Goal: Task Accomplishment & Management: Manage account settings

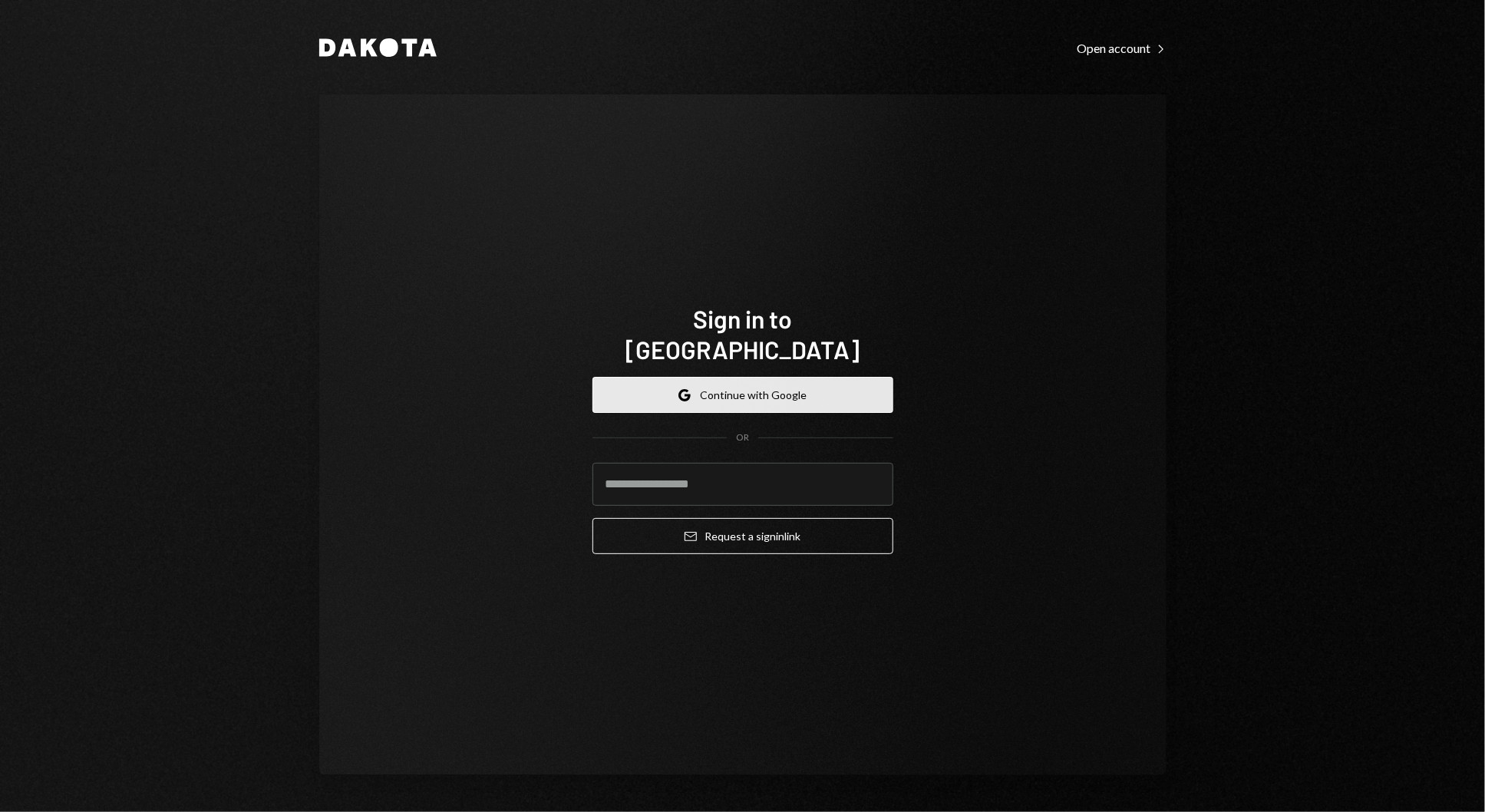
click at [814, 382] on button "Google Continue with Google" at bounding box center [742, 394] width 301 height 36
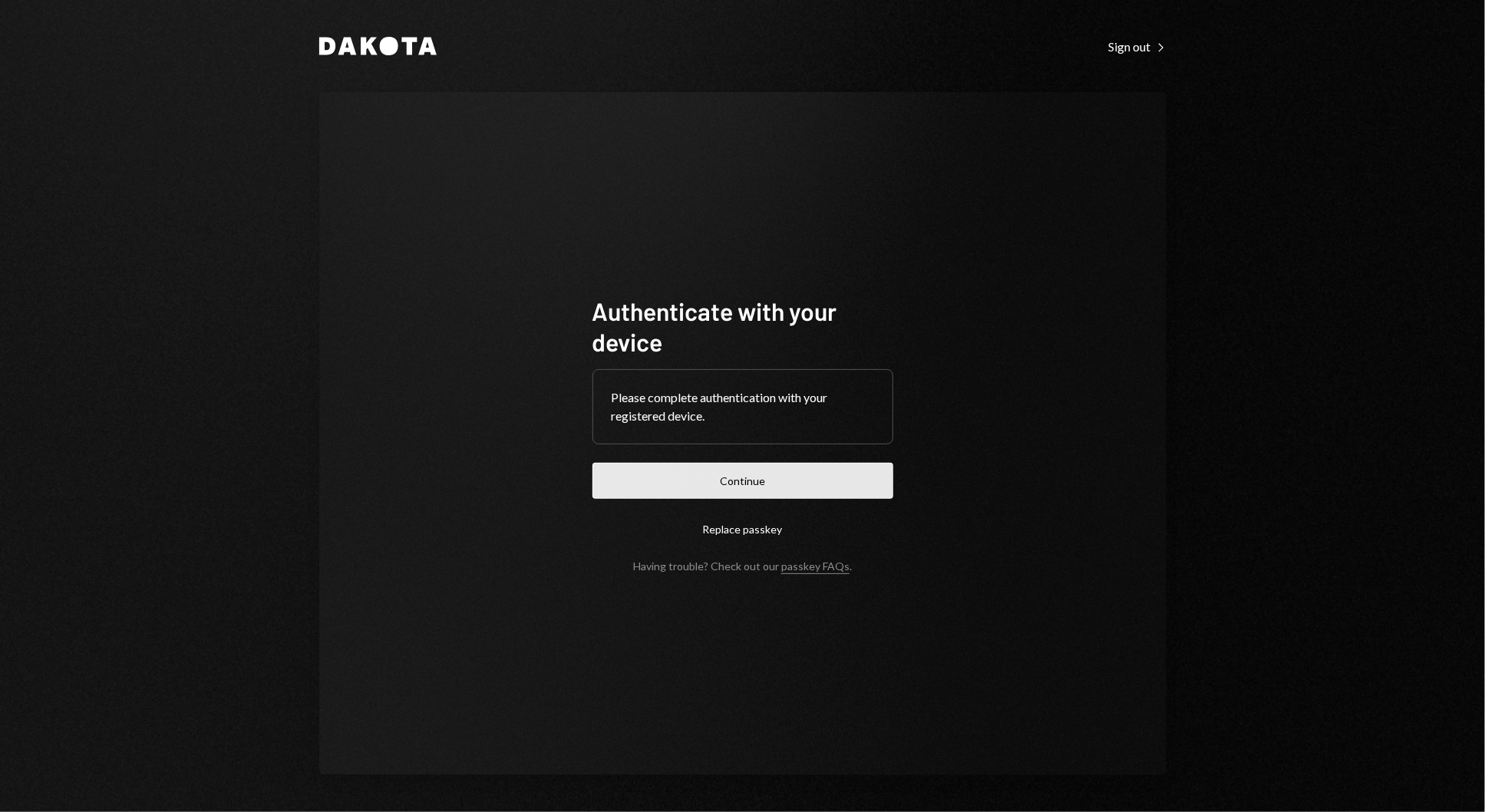
click at [796, 473] on button "Continue" at bounding box center [742, 481] width 301 height 36
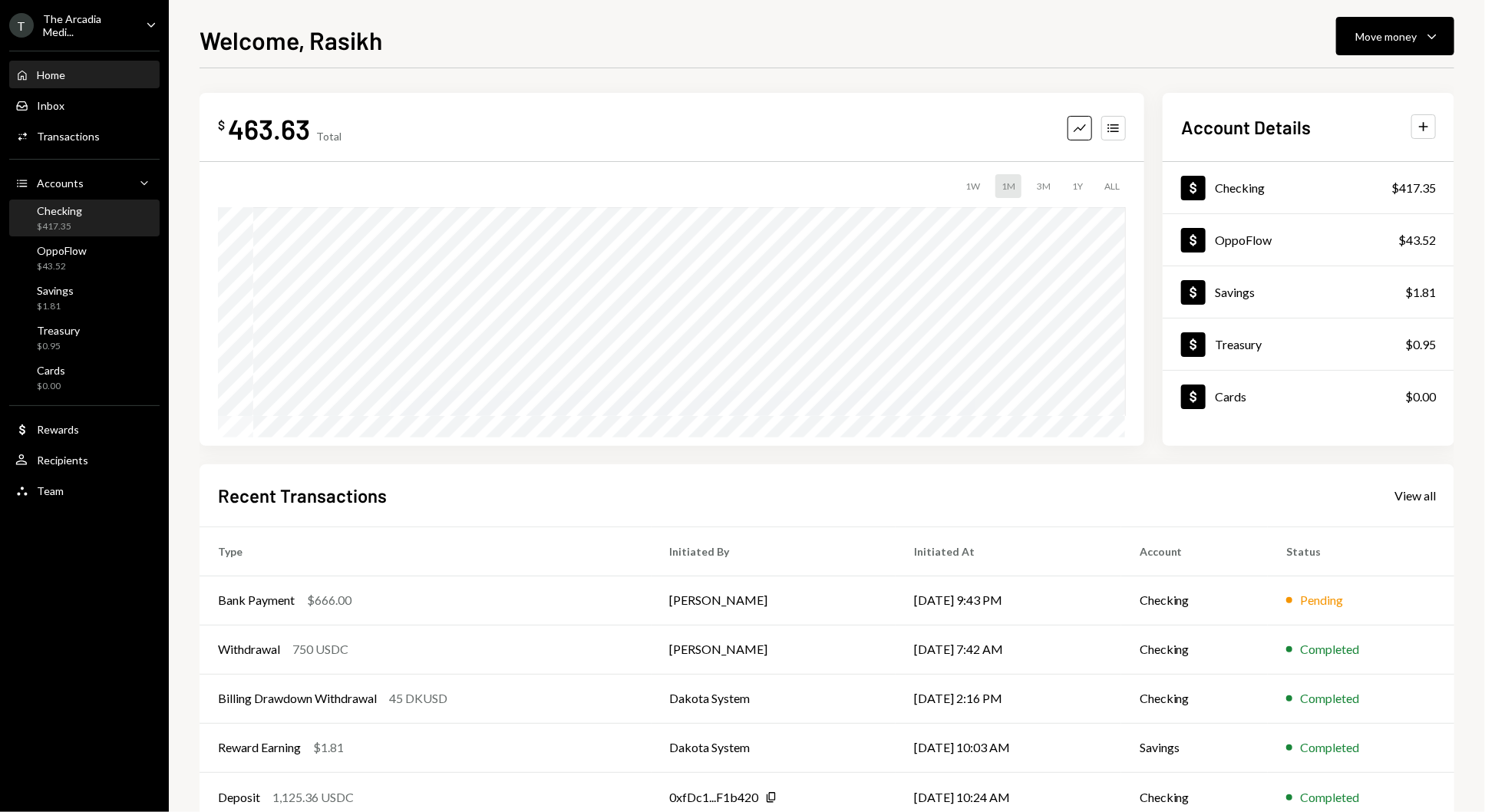
click at [127, 212] on div "Checking $417.35" at bounding box center [84, 218] width 138 height 29
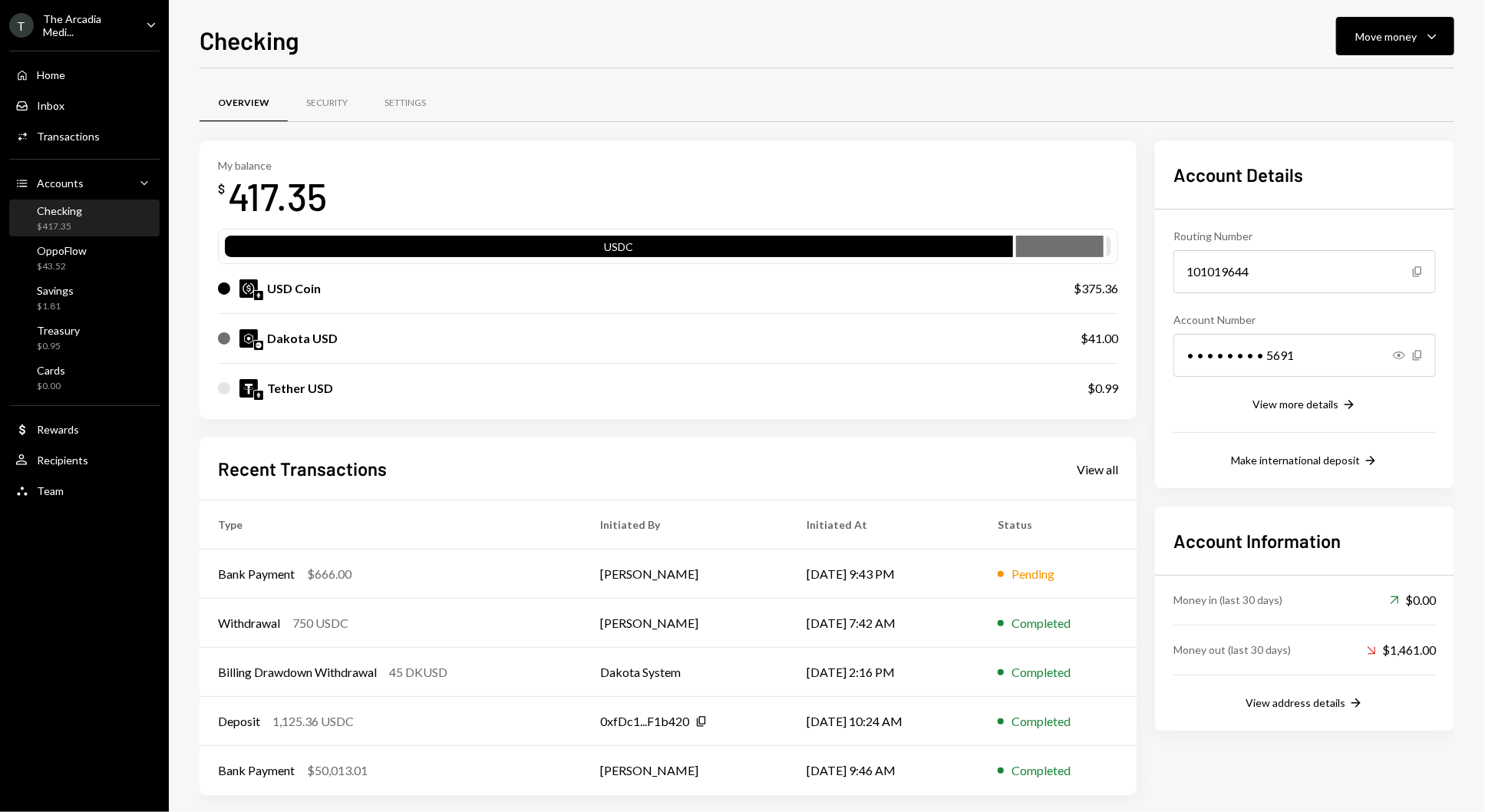
click at [1334, 36] on div "Checking Move money Caret Down" at bounding box center [827, 38] width 1255 height 34
click at [1338, 37] on button "Move money Caret Down" at bounding box center [1395, 36] width 118 height 38
click at [1363, 152] on div "Deposit" at bounding box center [1383, 151] width 112 height 16
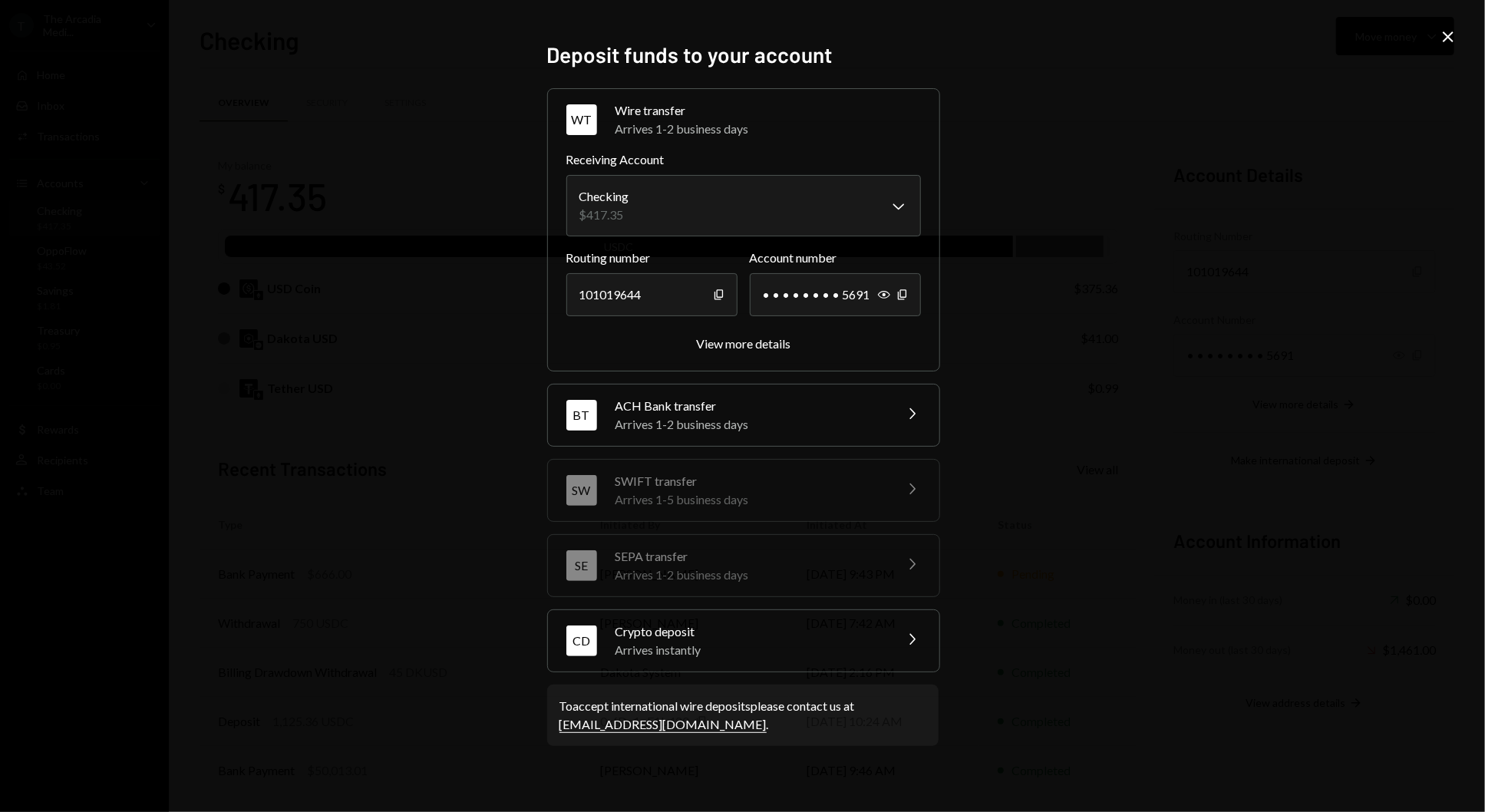
click at [796, 666] on div "CD Crypto deposit Arrives instantly Chevron Right" at bounding box center [744, 641] width 391 height 62
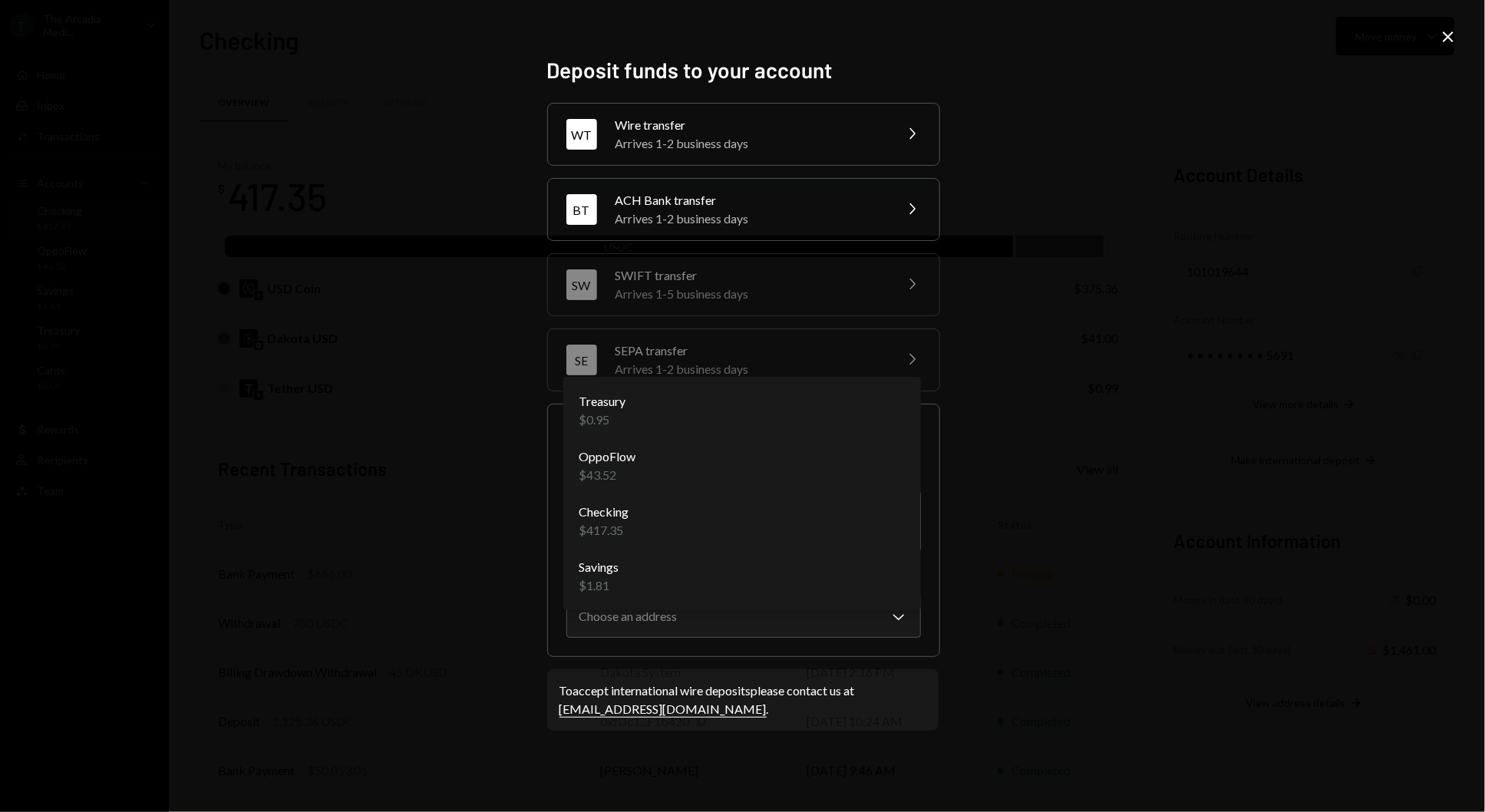
click at [760, 523] on body "T The Arcadia Medi... Caret Down Home Home Inbox Inbox Activities Transactions …" at bounding box center [742, 406] width 1485 height 812
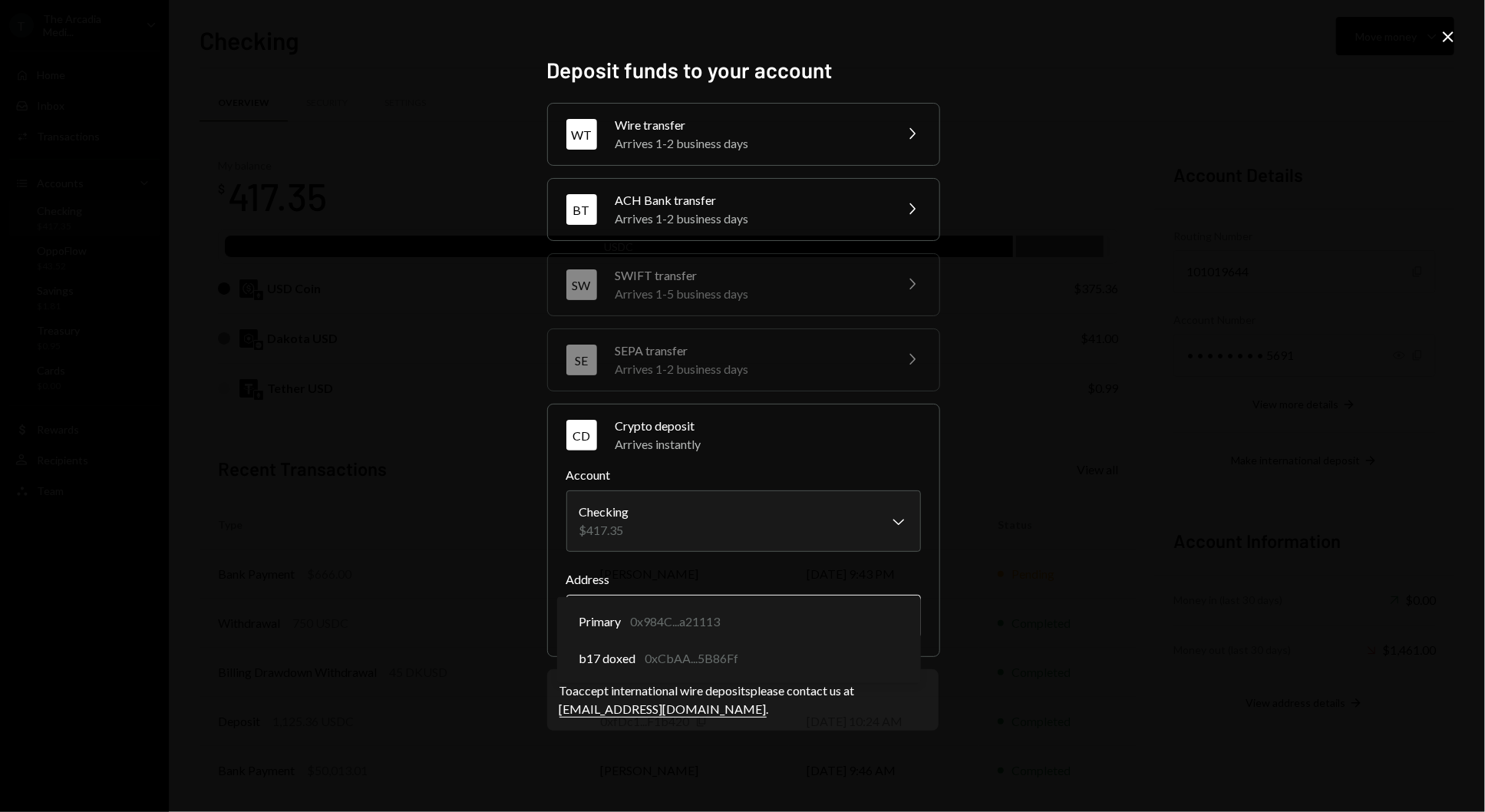
click at [769, 605] on body "T The Arcadia Medi... Caret Down Home Home Inbox Inbox Activities Transactions …" at bounding box center [742, 406] width 1485 height 812
select select "**********"
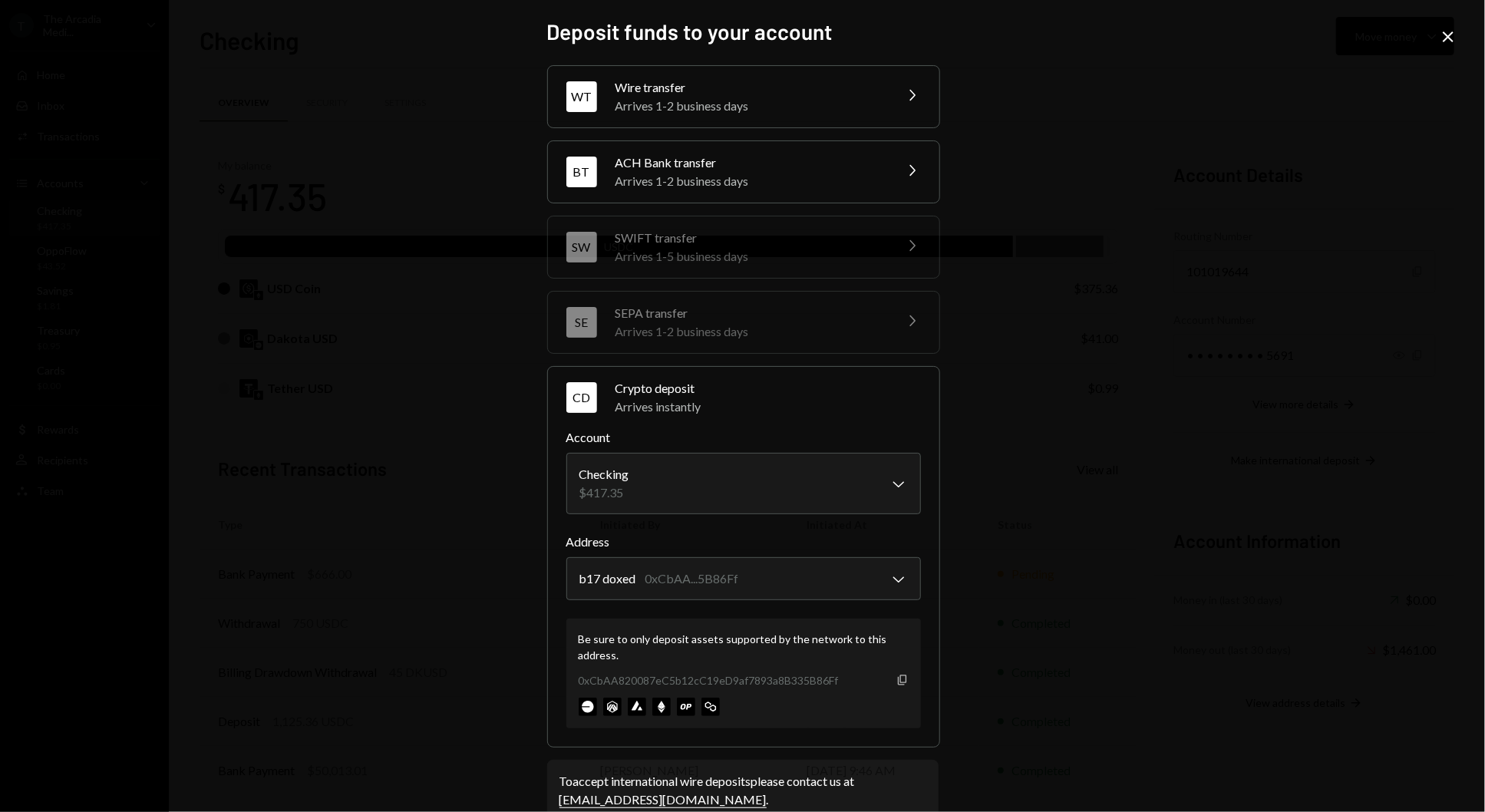
click at [896, 674] on icon "Copy" at bounding box center [902, 680] width 12 height 12
click at [898, 680] on icon "button" at bounding box center [902, 680] width 8 height 10
click at [907, 674] on div "Be sure to only deposit assets supported by the network to this address. 0xCbAA…" at bounding box center [744, 674] width 355 height 110
click at [904, 673] on div "Be sure to only deposit assets supported by the network to this address. 0xCbAA…" at bounding box center [744, 674] width 355 height 110
click at [903, 674] on icon "Copy" at bounding box center [902, 680] width 12 height 12
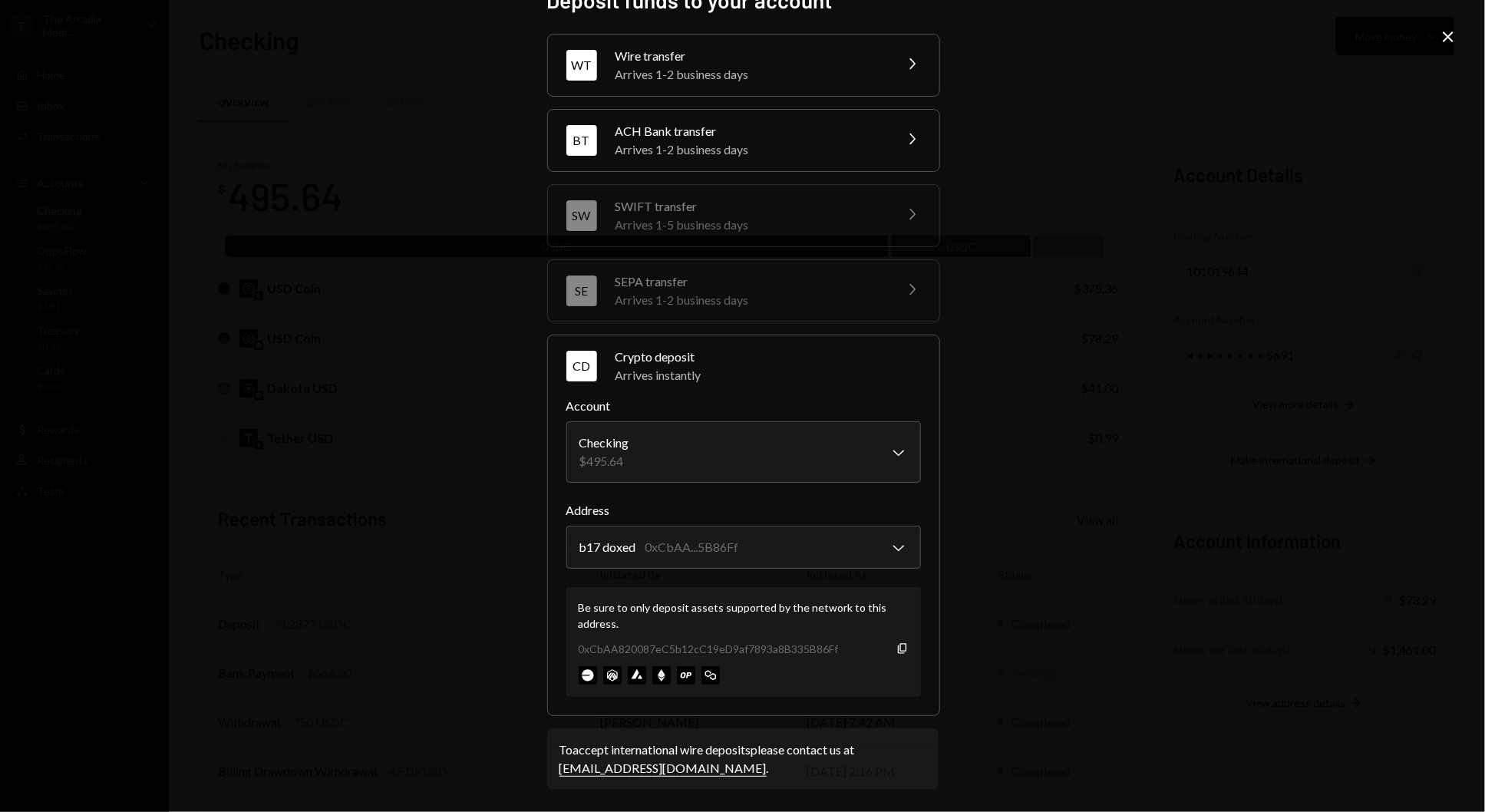
scroll to position [31, 0]
click at [903, 650] on icon "Copy" at bounding box center [902, 649] width 12 height 12
click at [899, 650] on icon "button" at bounding box center [902, 649] width 8 height 10
click at [889, 645] on div "0xCbAA820087eC5b12cC19eD9af7893a8B335B86Ff Copy" at bounding box center [744, 649] width 330 height 16
click at [904, 648] on div "Be sure to only deposit assets supported by the network to this address. 0xCbAA…" at bounding box center [744, 643] width 355 height 110
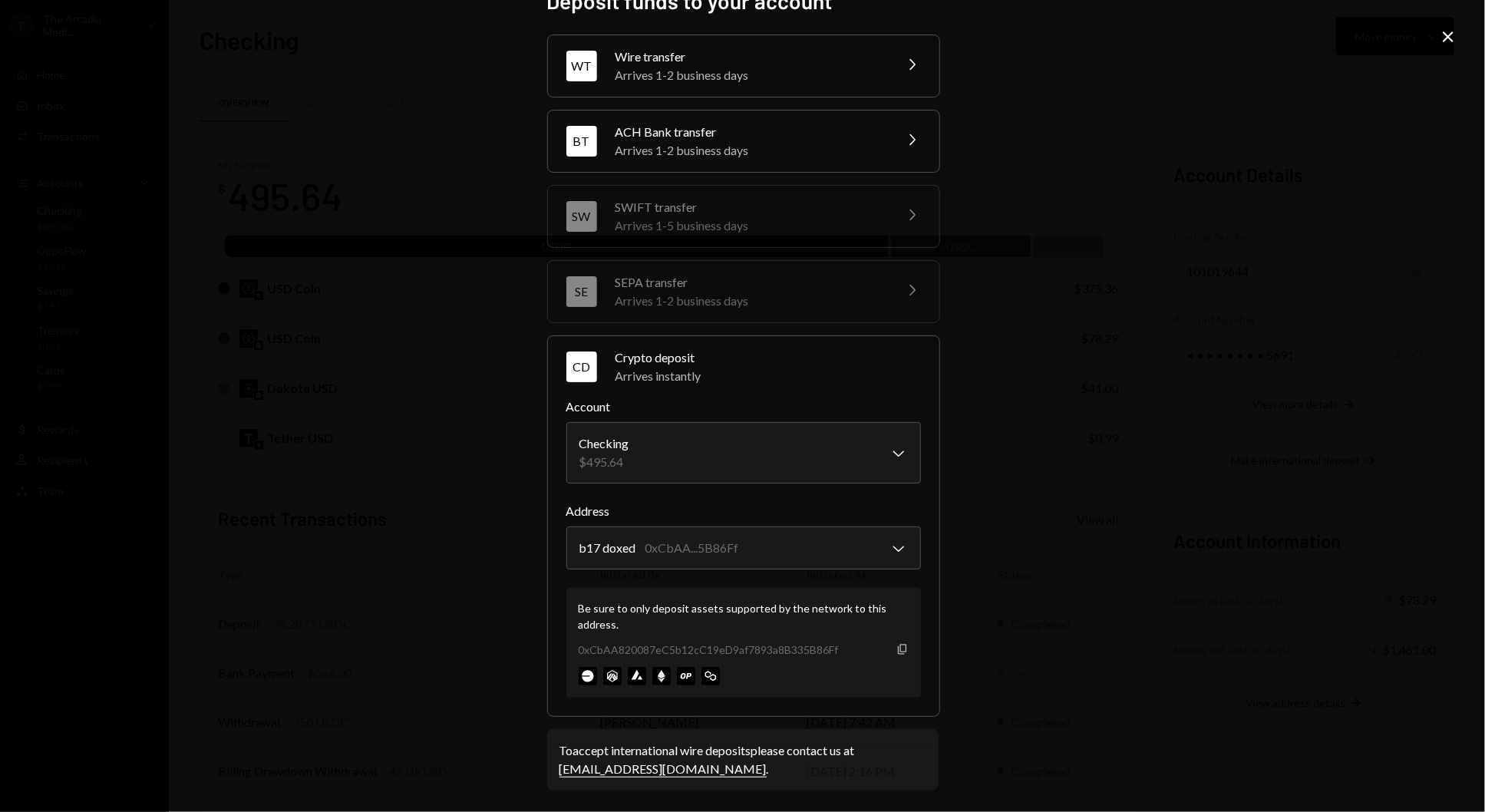
click at [898, 648] on icon "Copy" at bounding box center [902, 649] width 12 height 12
click at [1452, 39] on icon at bounding box center [1448, 37] width 11 height 11
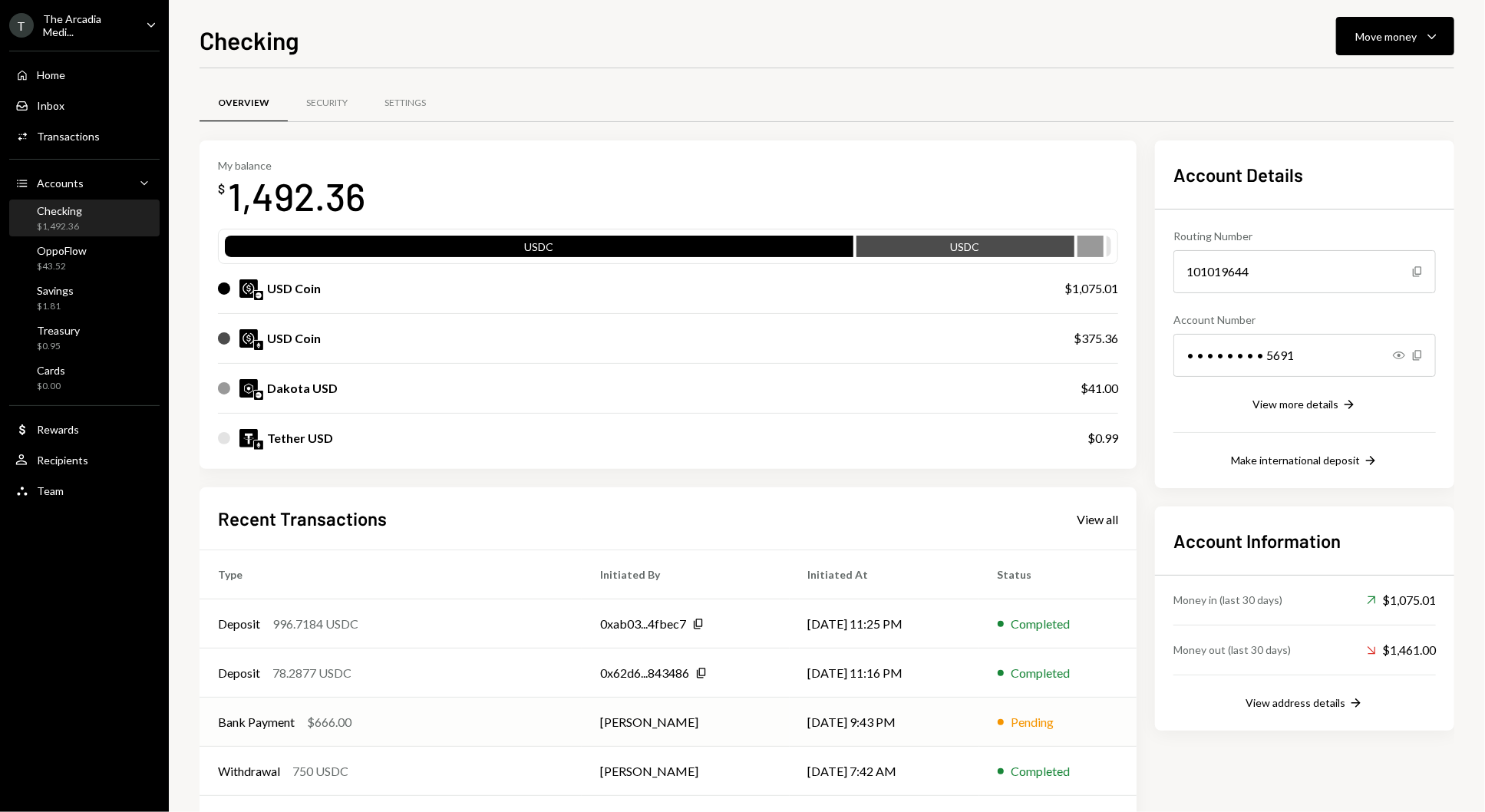
click at [731, 722] on td "[PERSON_NAME]" at bounding box center [685, 722] width 207 height 49
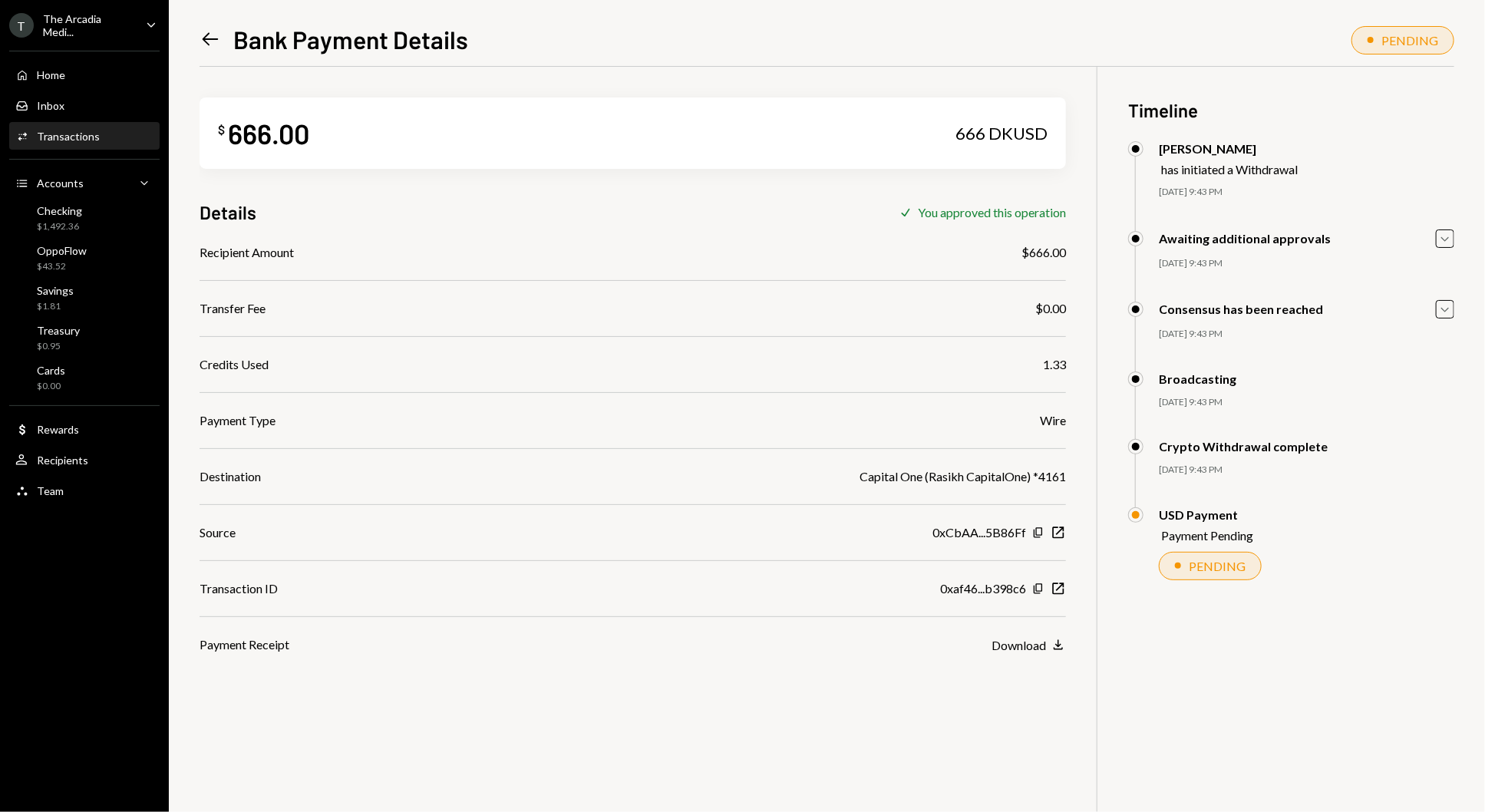
click at [1049, 585] on div "Copy New Window" at bounding box center [1049, 589] width 34 height 15
click at [1053, 585] on icon "New Window" at bounding box center [1059, 589] width 15 height 15
click at [86, 213] on div "Checking $1,492.36" at bounding box center [84, 218] width 138 height 29
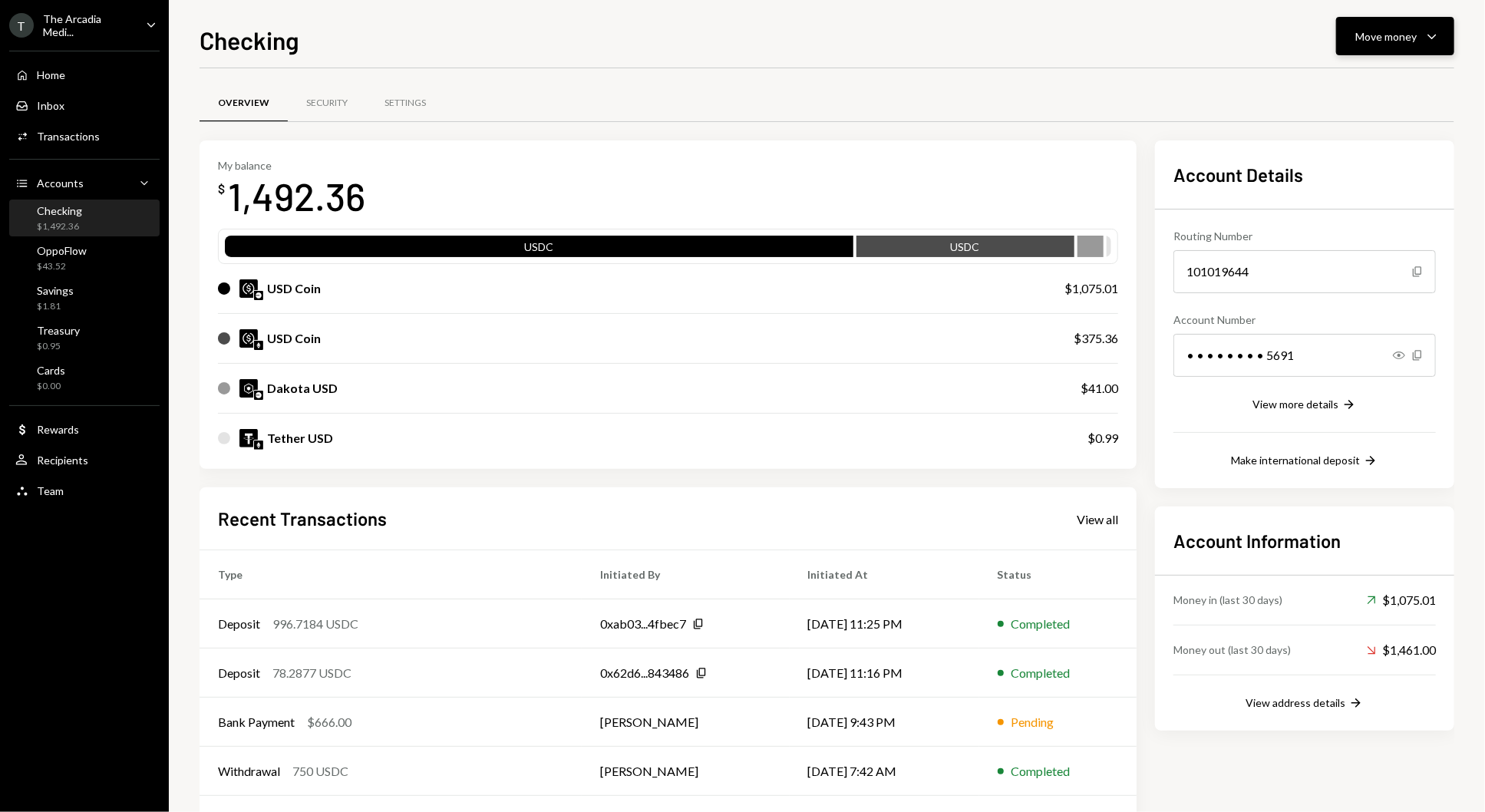
click at [1386, 27] on div "Move money Caret Down" at bounding box center [1395, 36] width 80 height 18
click at [1381, 74] on div "Send" at bounding box center [1383, 82] width 112 height 16
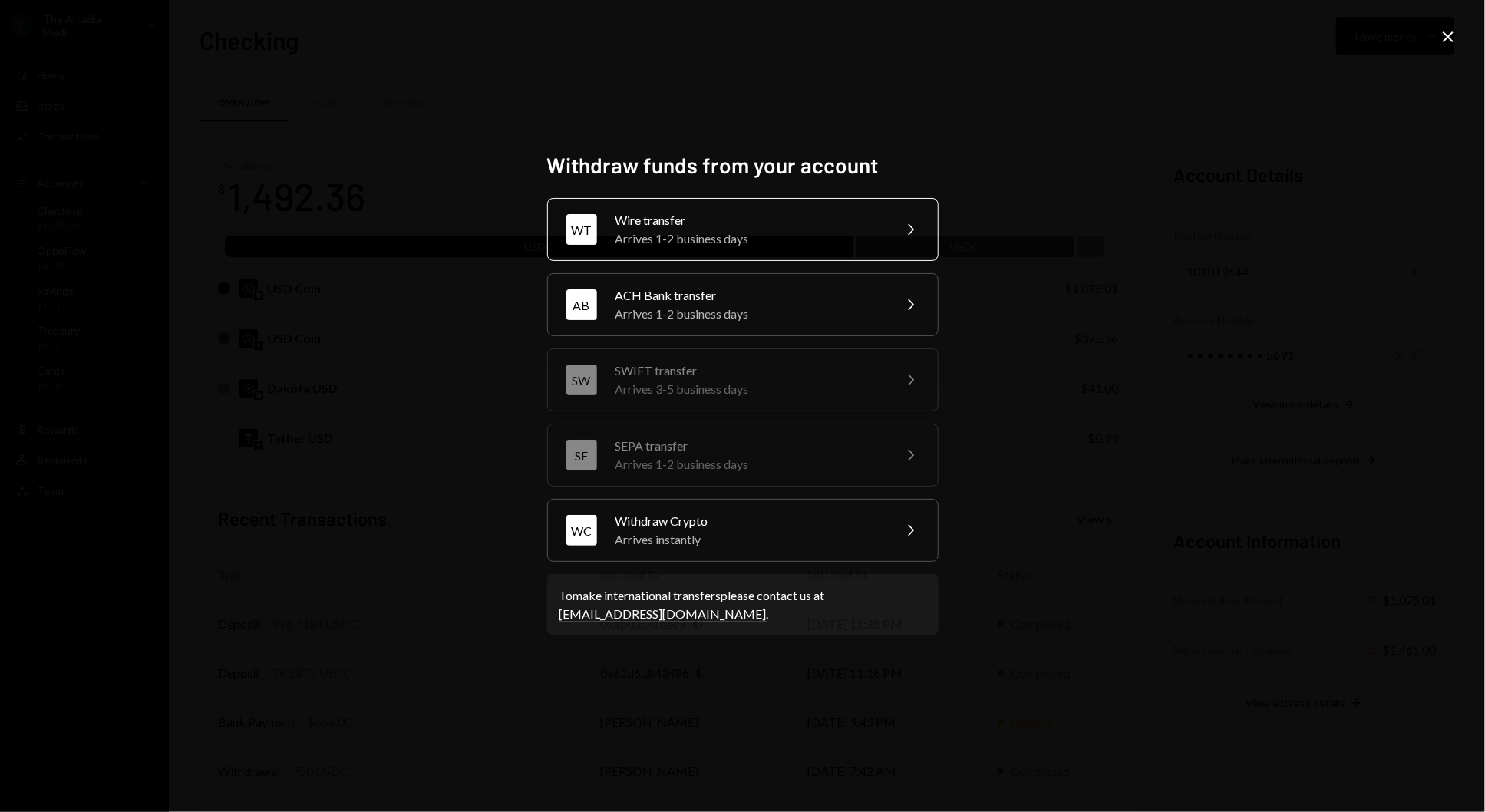
click at [801, 249] on div "WT Wire transfer Arrives 1-2 business days Chevron Right" at bounding box center [743, 230] width 391 height 63
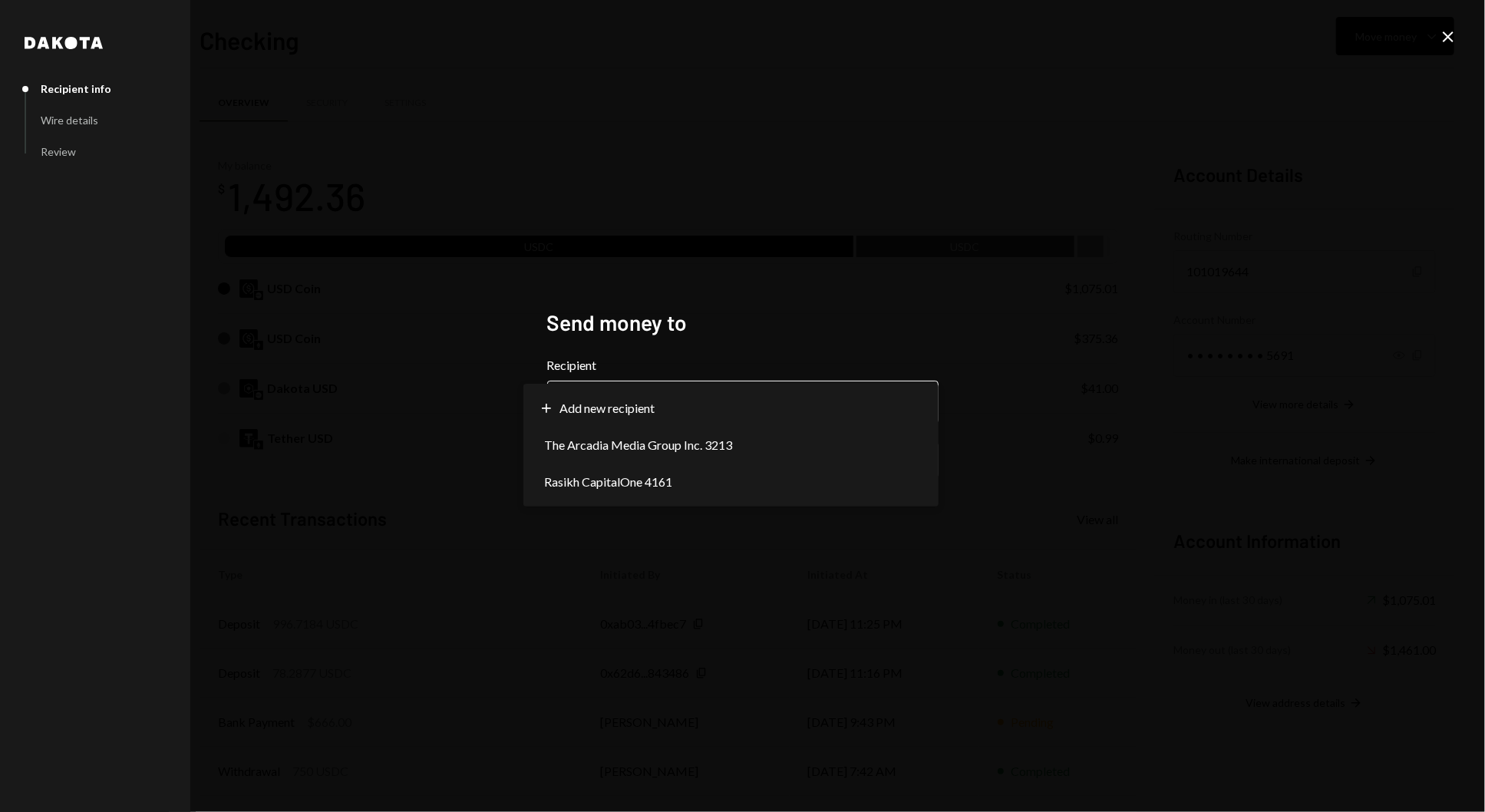
click at [735, 416] on body "T The Arcadia Medi... Caret Down Home Home Inbox Inbox Activities Transactions …" at bounding box center [742, 406] width 1485 height 812
select select "**********"
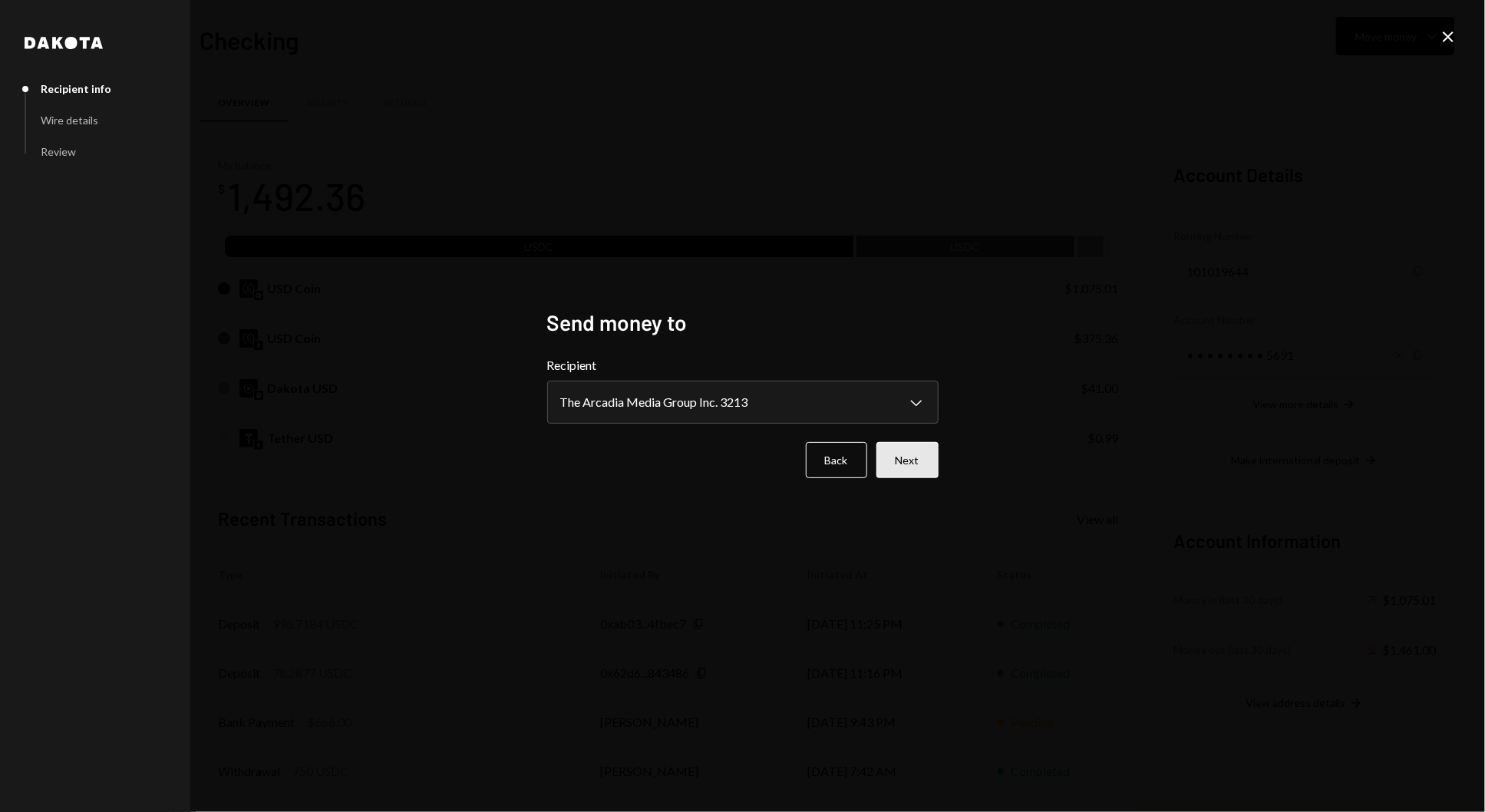
click at [886, 464] on button "Next" at bounding box center [907, 460] width 62 height 36
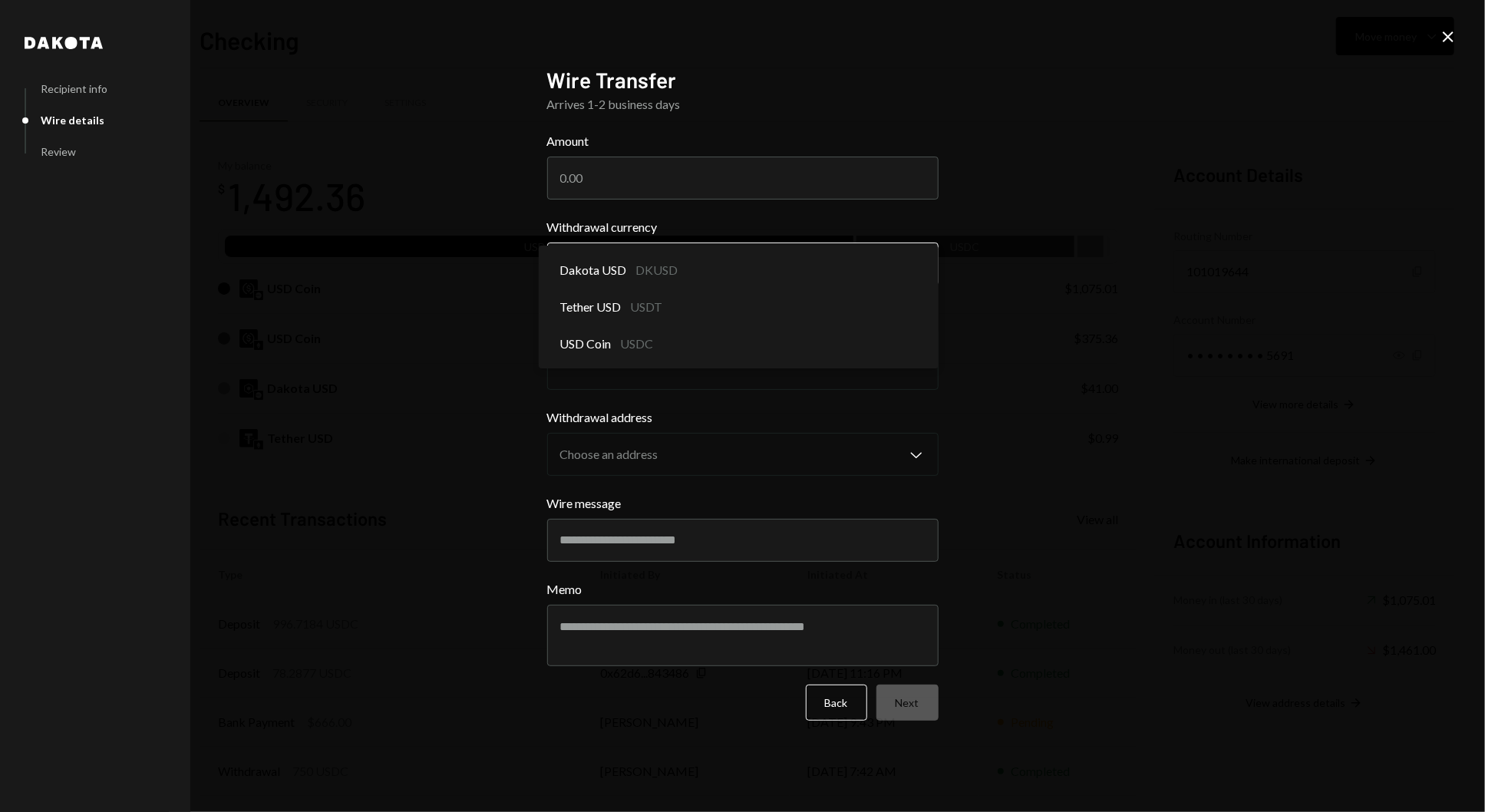
click at [784, 267] on body "T The Arcadia Medi... Caret Down Home Home Inbox Inbox Activities Transactions …" at bounding box center [742, 406] width 1485 height 812
select select "****"
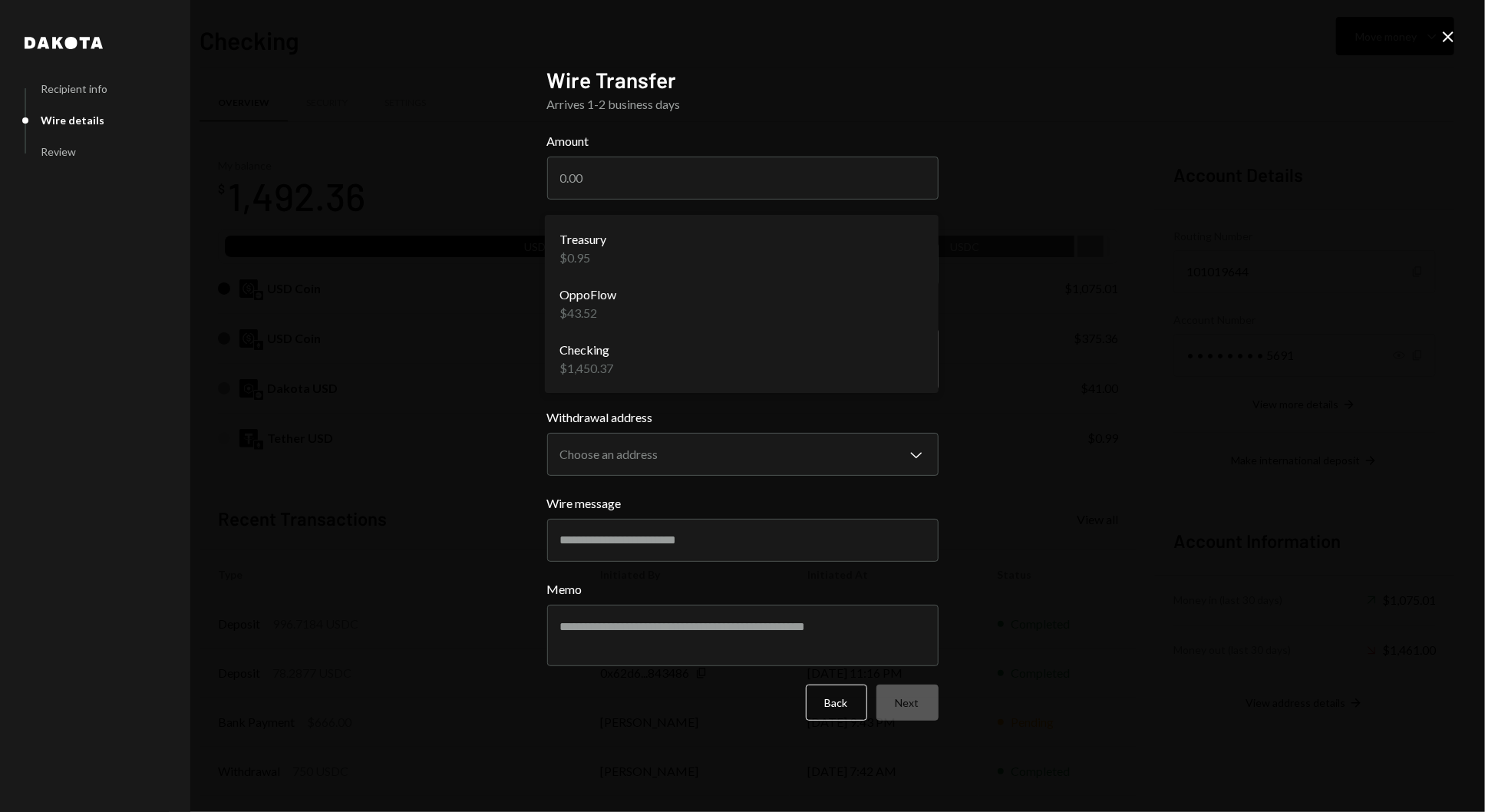
click at [795, 376] on body "T The Arcadia Medi... Caret Down Home Home Inbox Inbox Activities Transactions …" at bounding box center [742, 406] width 1485 height 812
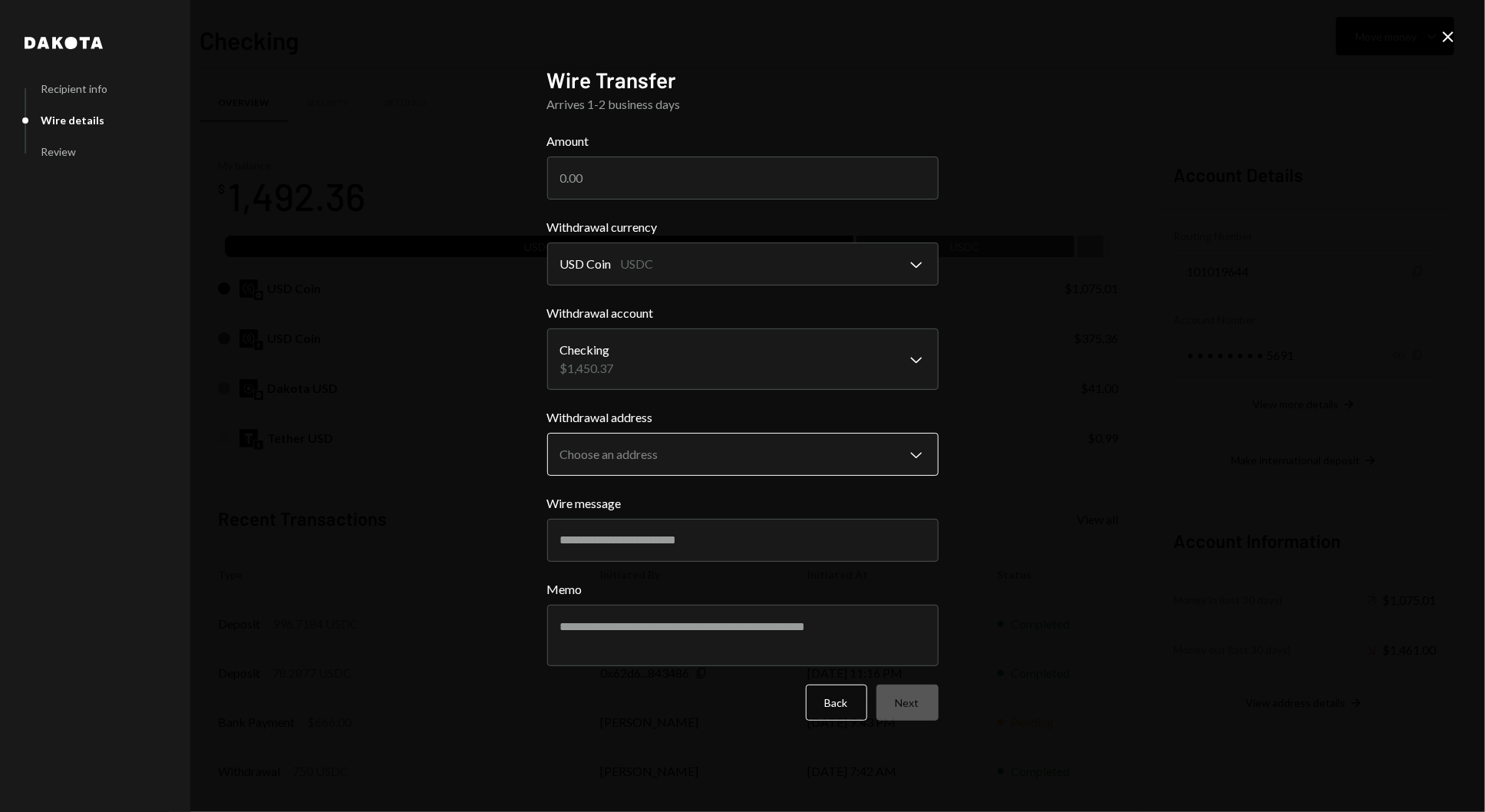
click at [778, 455] on body "T The Arcadia Medi... Caret Down Home Home Inbox Inbox Activities Transactions …" at bounding box center [742, 406] width 1485 height 812
select select "**********"
click at [802, 543] on input "Wire message" at bounding box center [743, 541] width 391 height 43
click at [647, 185] on input "Amount" at bounding box center [743, 178] width 391 height 43
type input "1070"
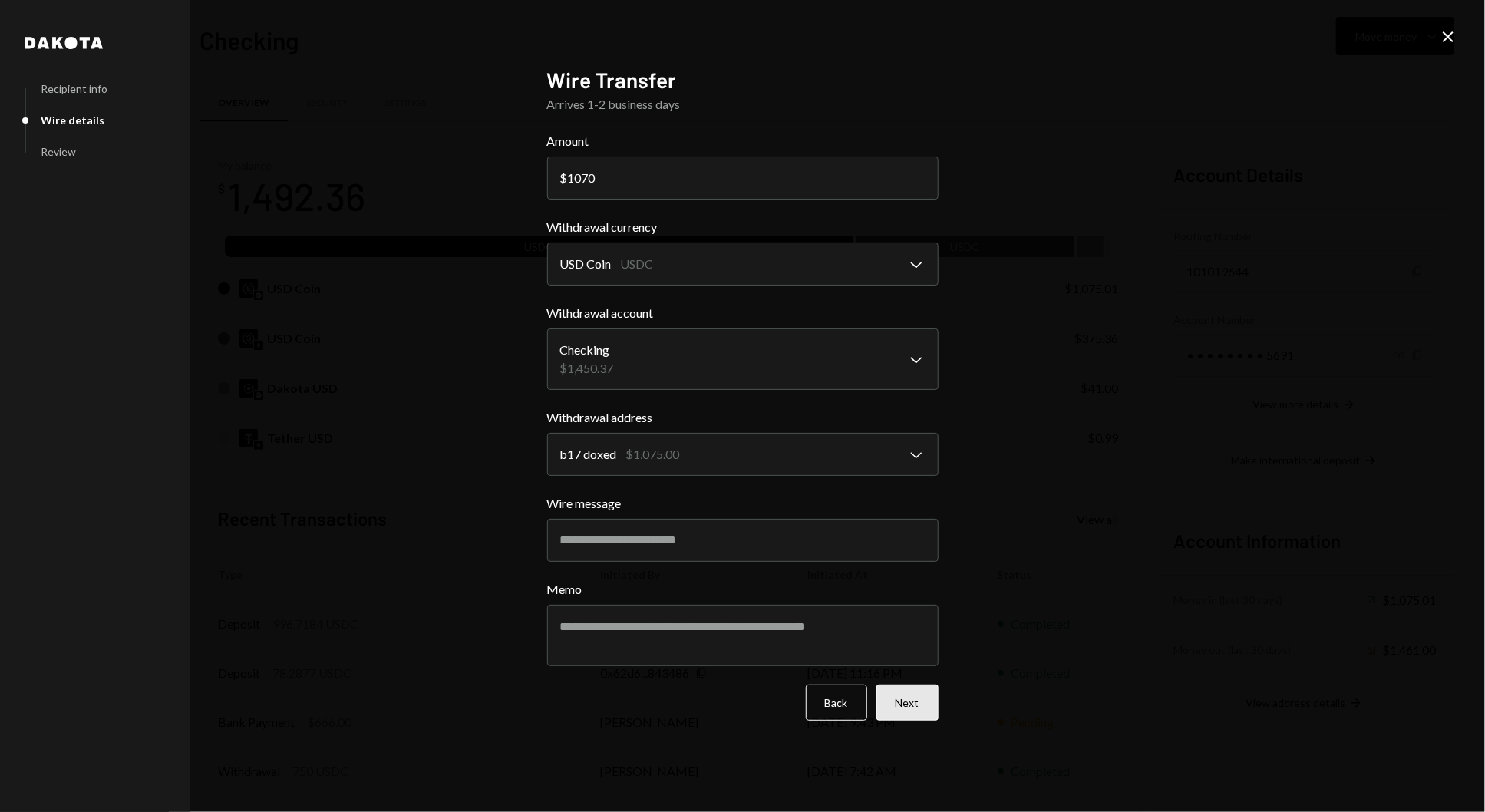
click at [914, 718] on button "Next" at bounding box center [907, 702] width 62 height 36
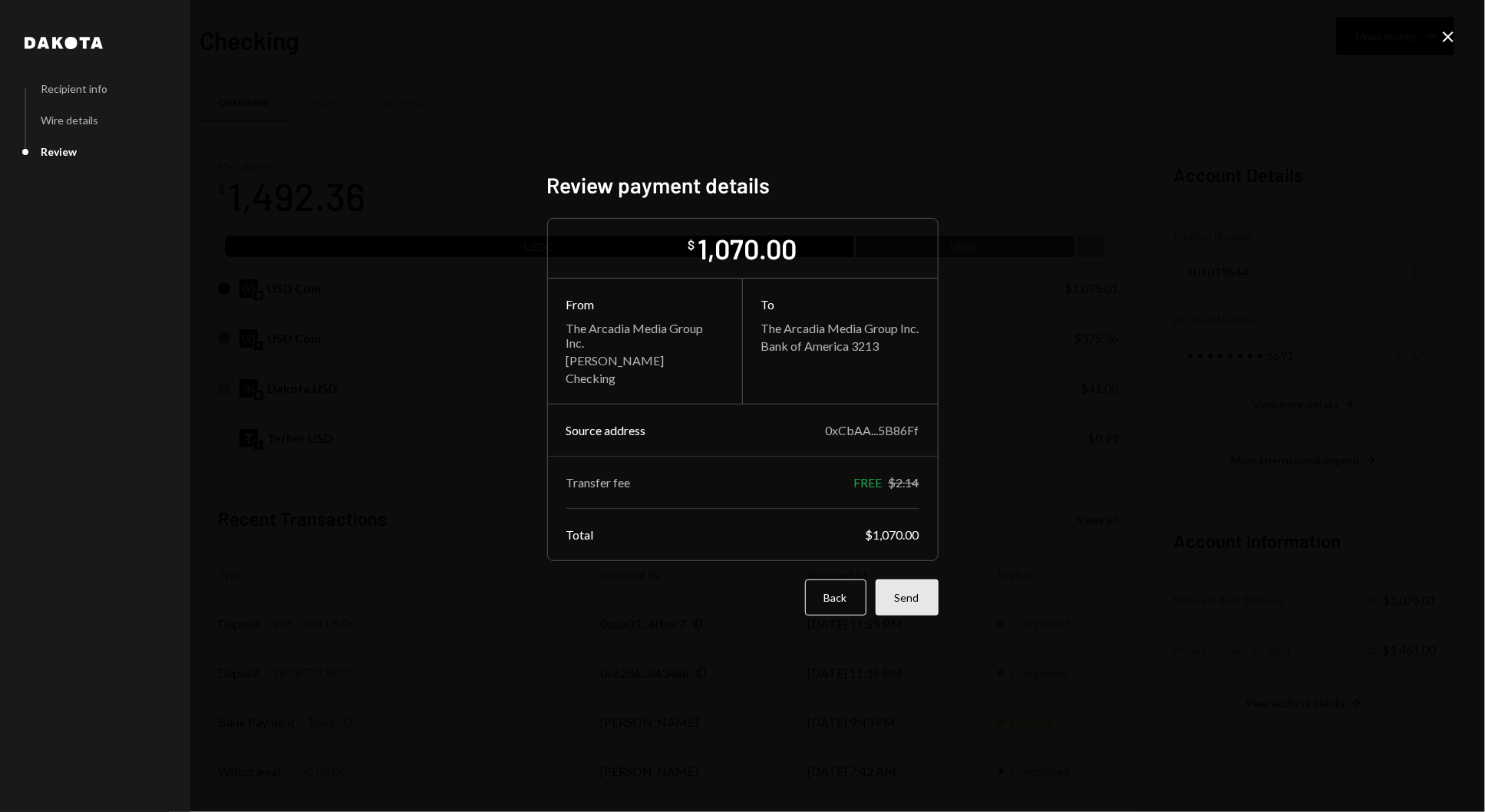
click at [934, 604] on button "Send" at bounding box center [907, 597] width 63 height 36
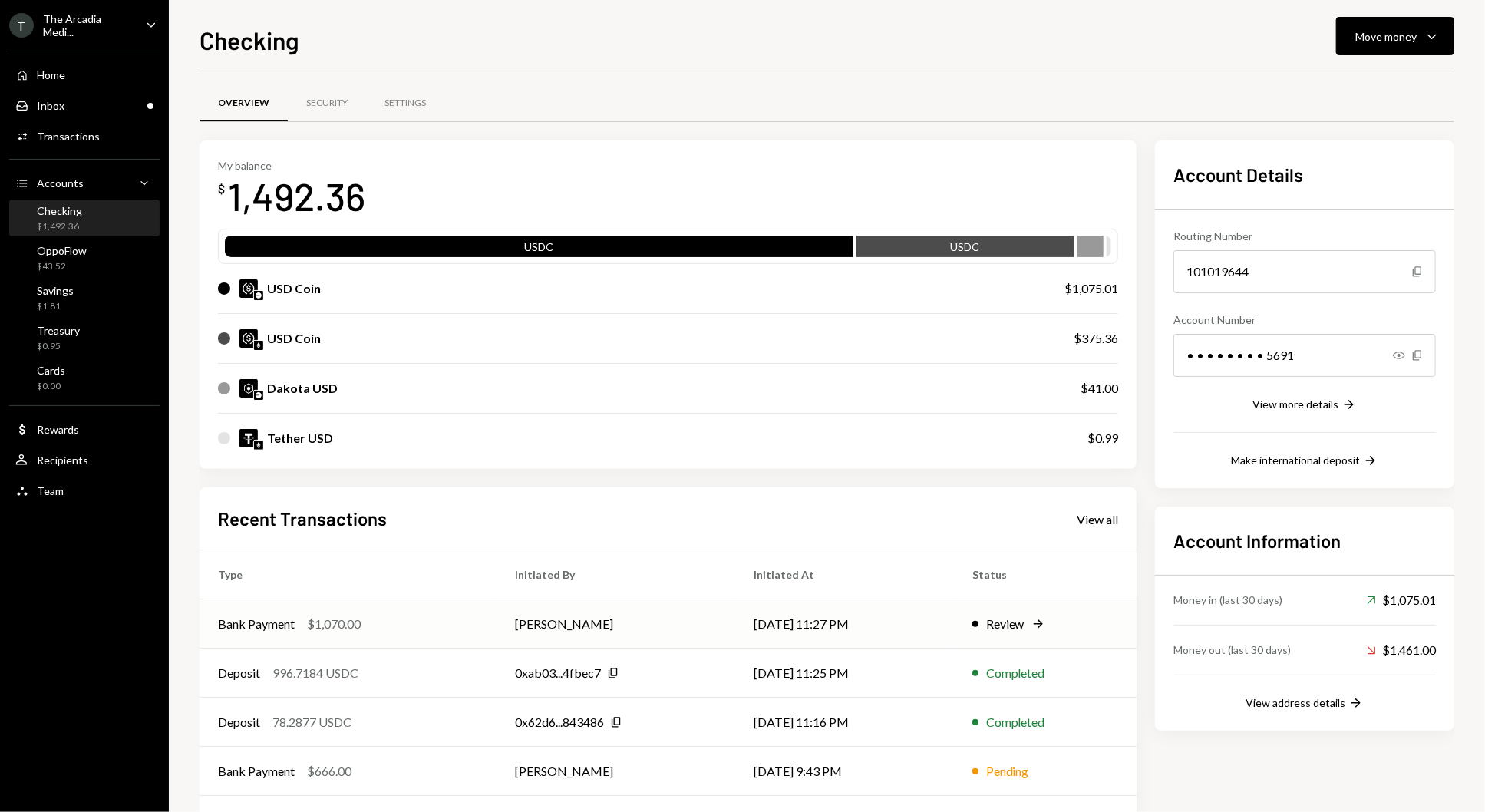
click at [1024, 629] on div "Review" at bounding box center [1005, 624] width 38 height 18
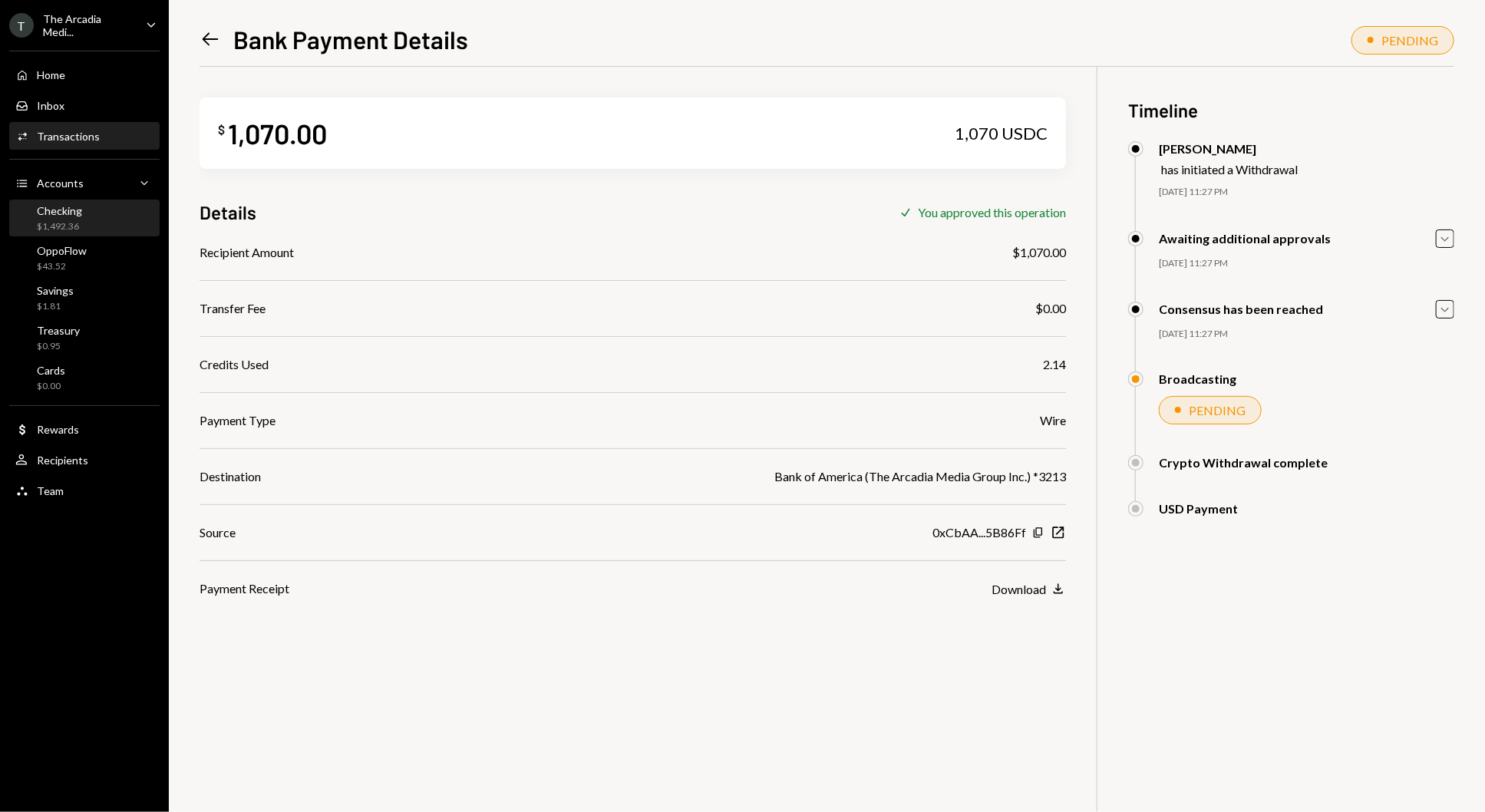
click at [111, 208] on div "Checking $1,492.36" at bounding box center [84, 218] width 138 height 29
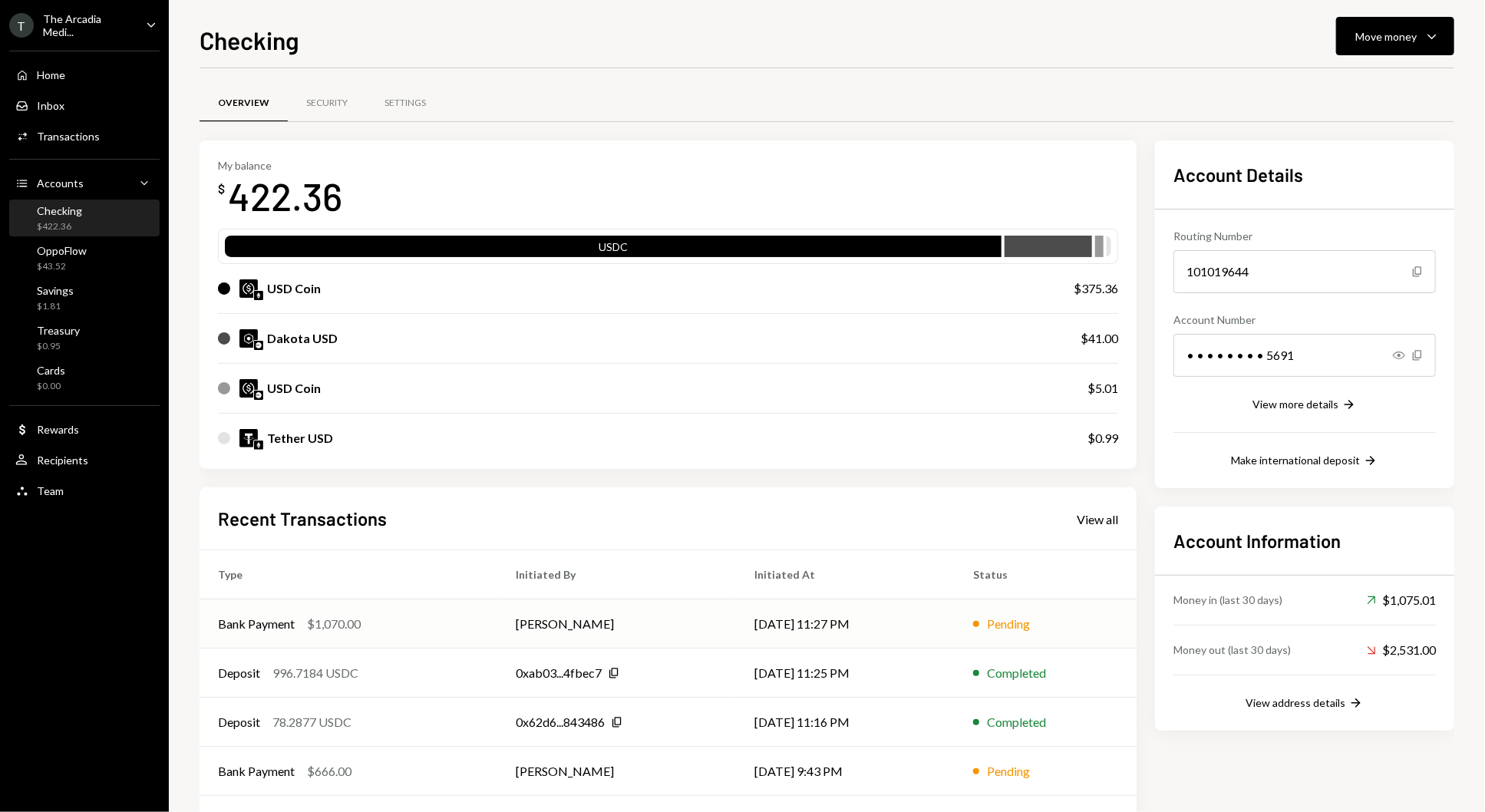
click at [844, 610] on td "[DATE] 11:27 PM" at bounding box center [845, 624] width 219 height 49
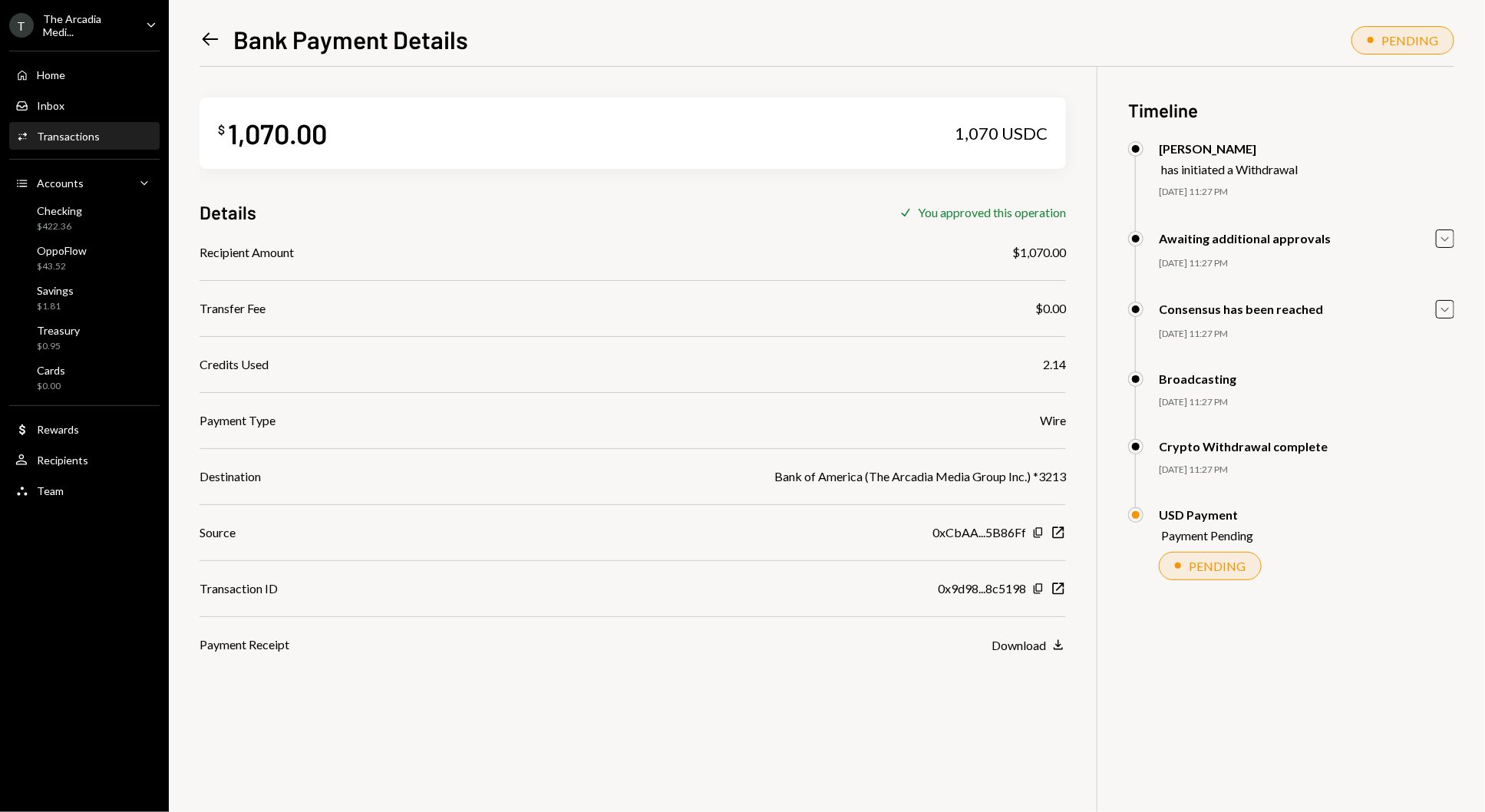
click at [212, 36] on icon "Left Arrow" at bounding box center [211, 39] width 22 height 22
